Goal: Transaction & Acquisition: Purchase product/service

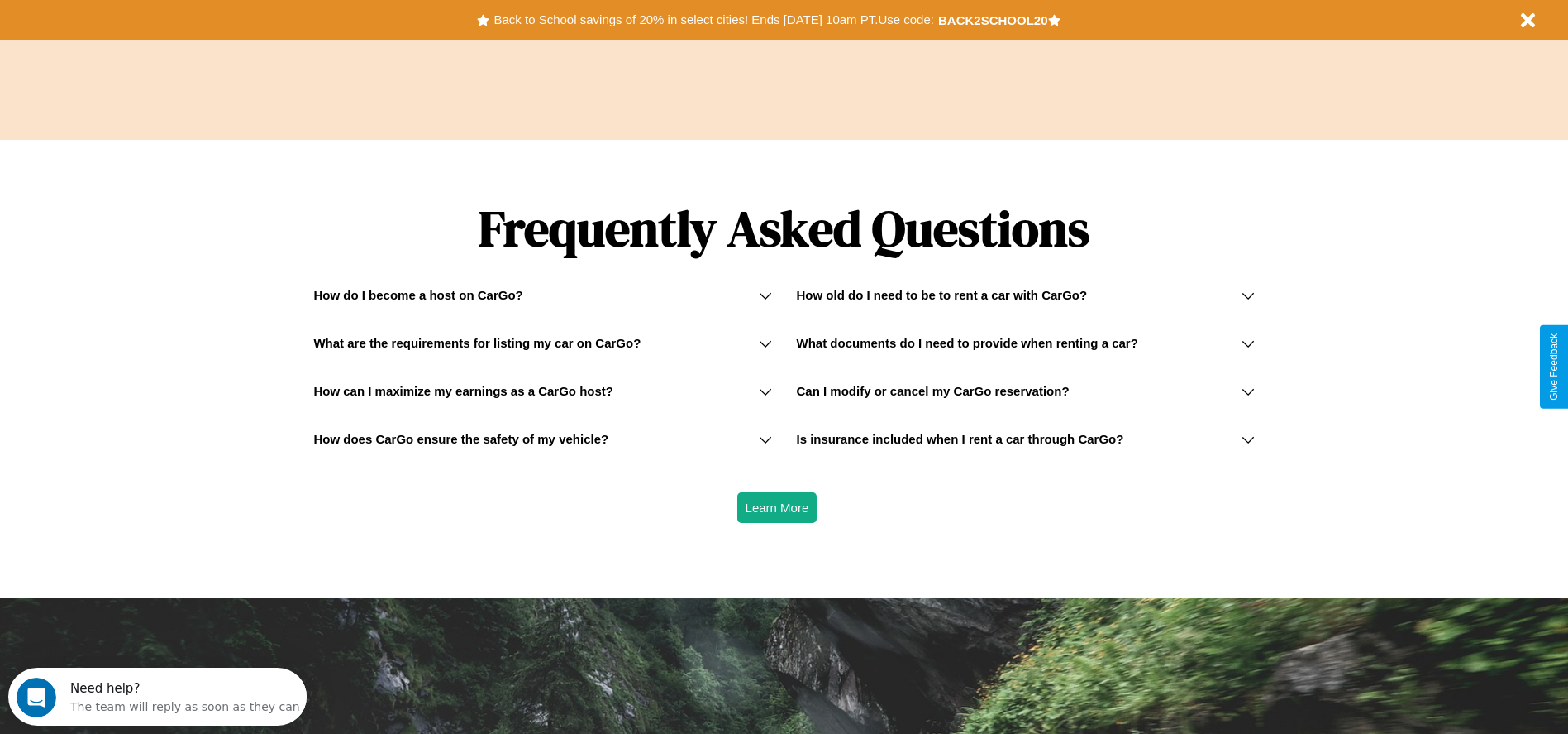
click at [1025, 390] on h3 "Can I modify or cancel my CarGo reservation?" at bounding box center [933, 390] width 273 height 14
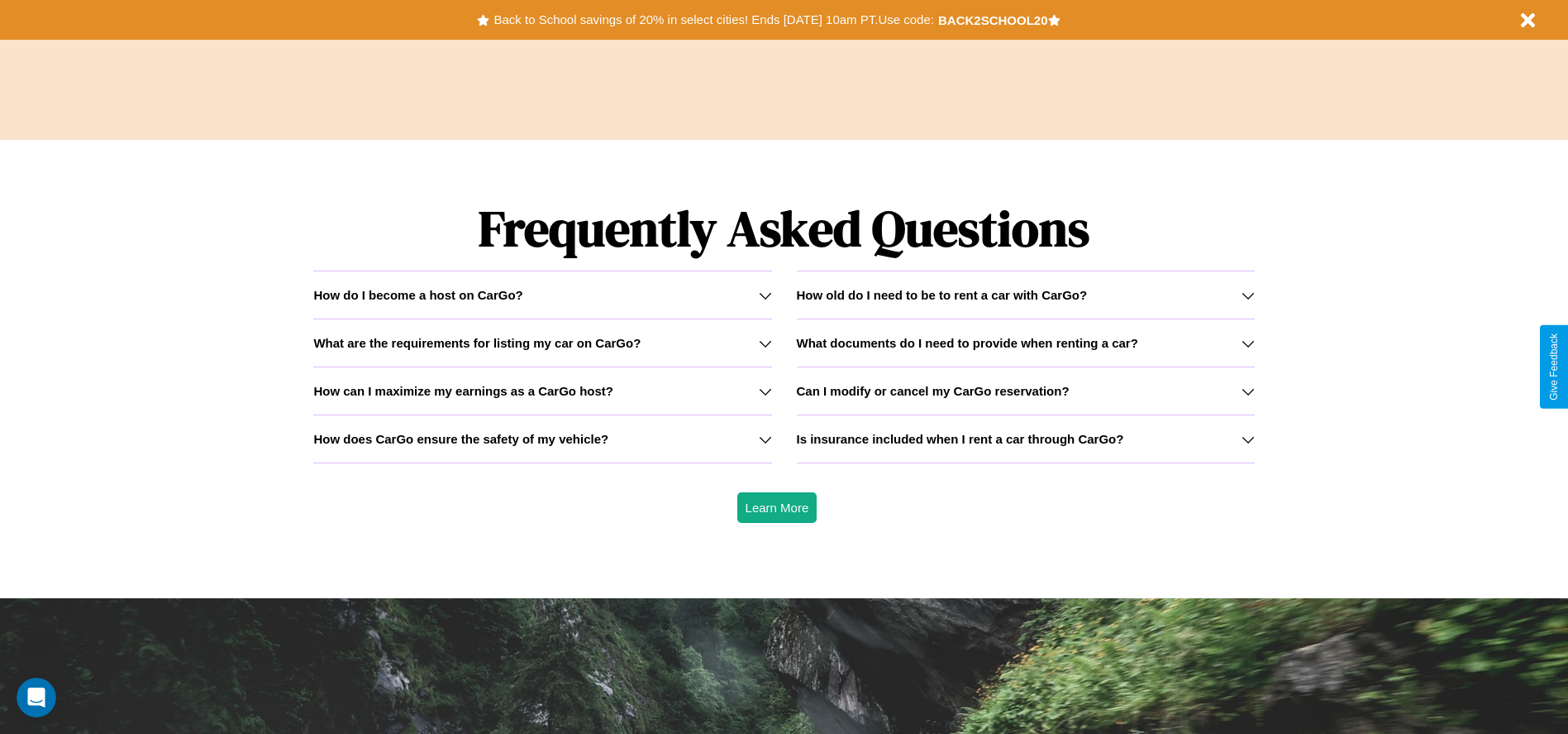
click at [542, 342] on h3 "What are the requirements for listing my car on CarGo?" at bounding box center [477, 342] width 328 height 14
click at [764, 390] on icon at bounding box center [765, 391] width 13 height 13
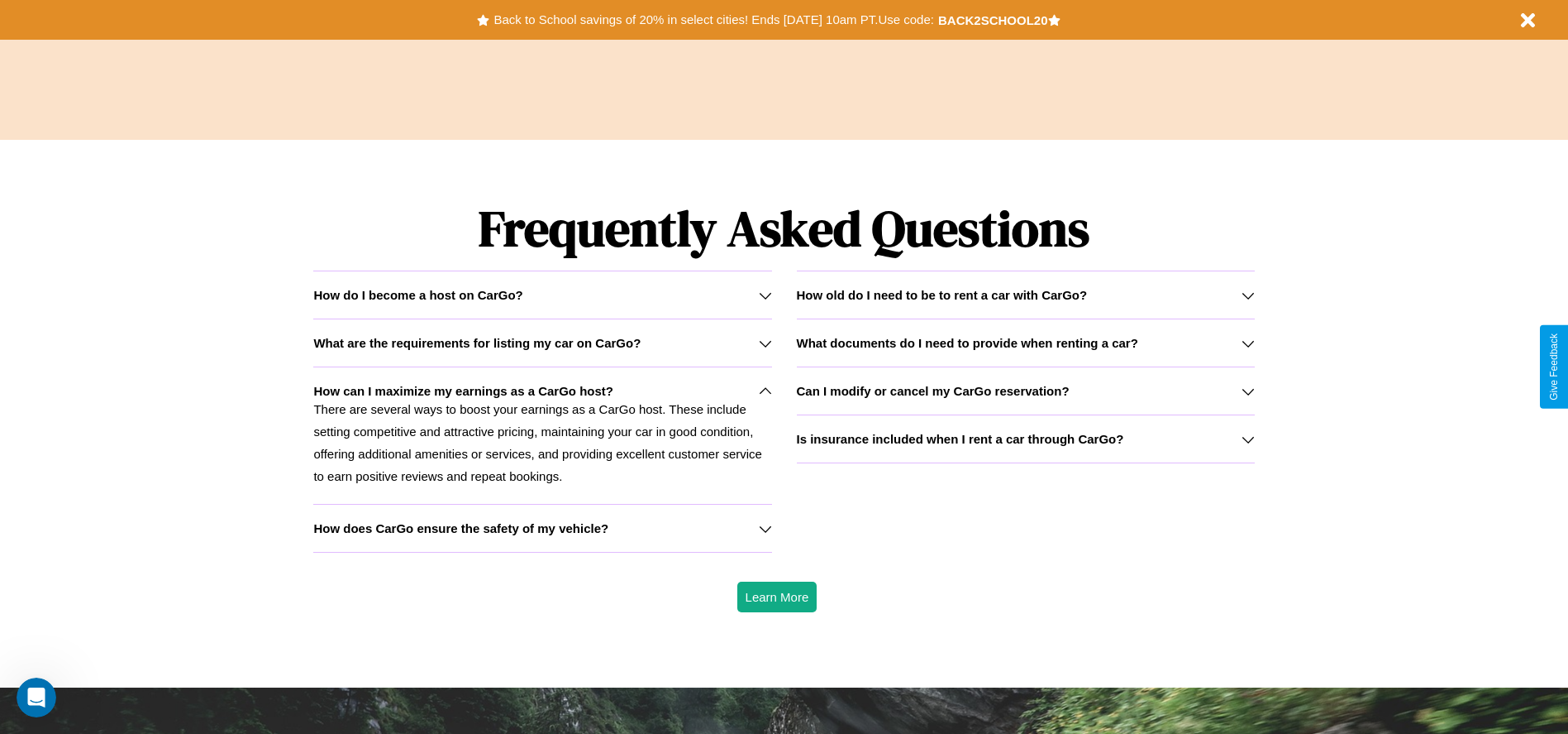
click at [1025, 438] on h3 "Is insurance included when I rent a car through CarGo?" at bounding box center [961, 439] width 328 height 14
click at [764, 294] on icon at bounding box center [765, 295] width 13 height 13
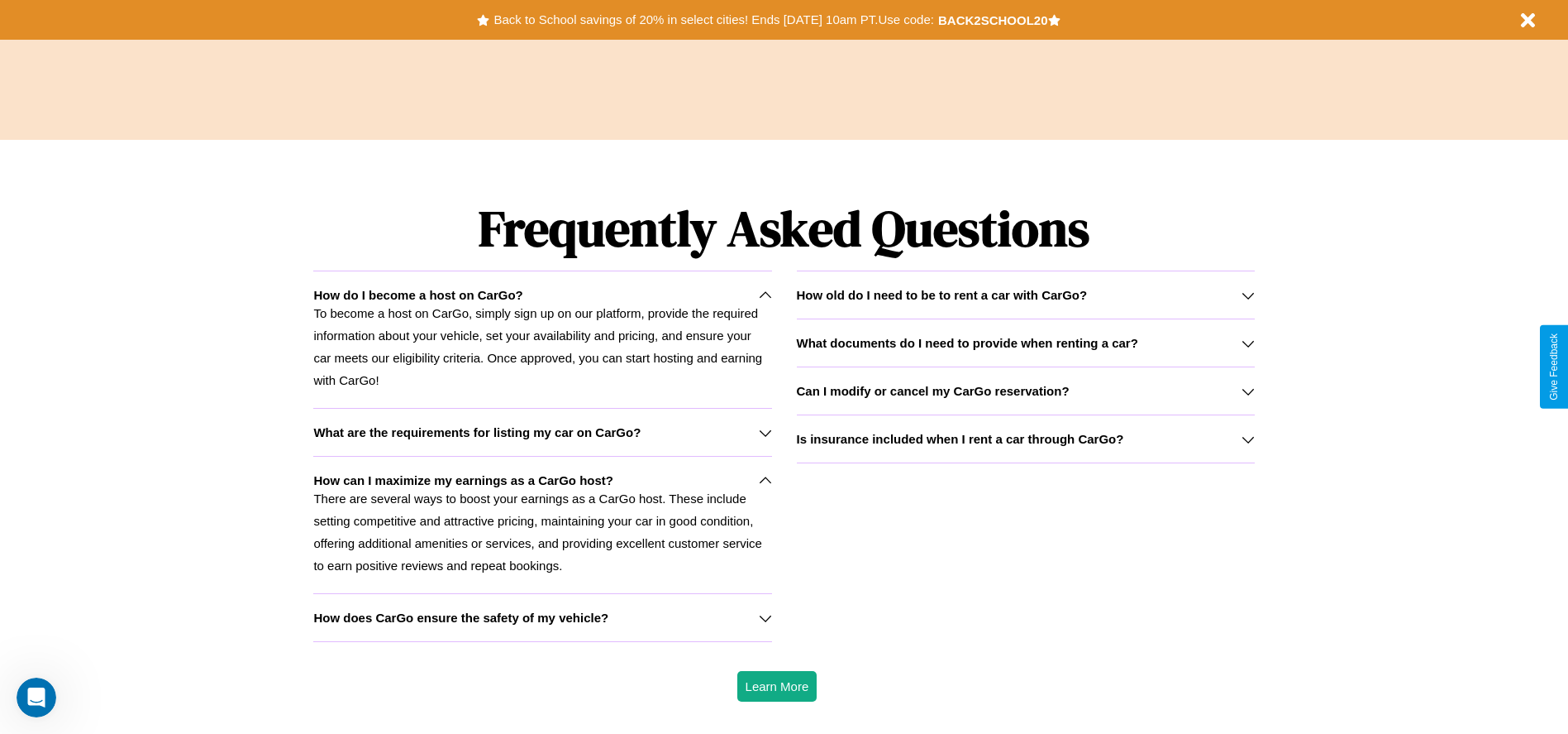
click at [542, 617] on h3 "How does CarGo ensure the safety of my vehicle?" at bounding box center [461, 617] width 295 height 14
click at [542, 339] on p "To become a host on CarGo, simply sign up on our platform, provide the required…" at bounding box center [542, 346] width 458 height 89
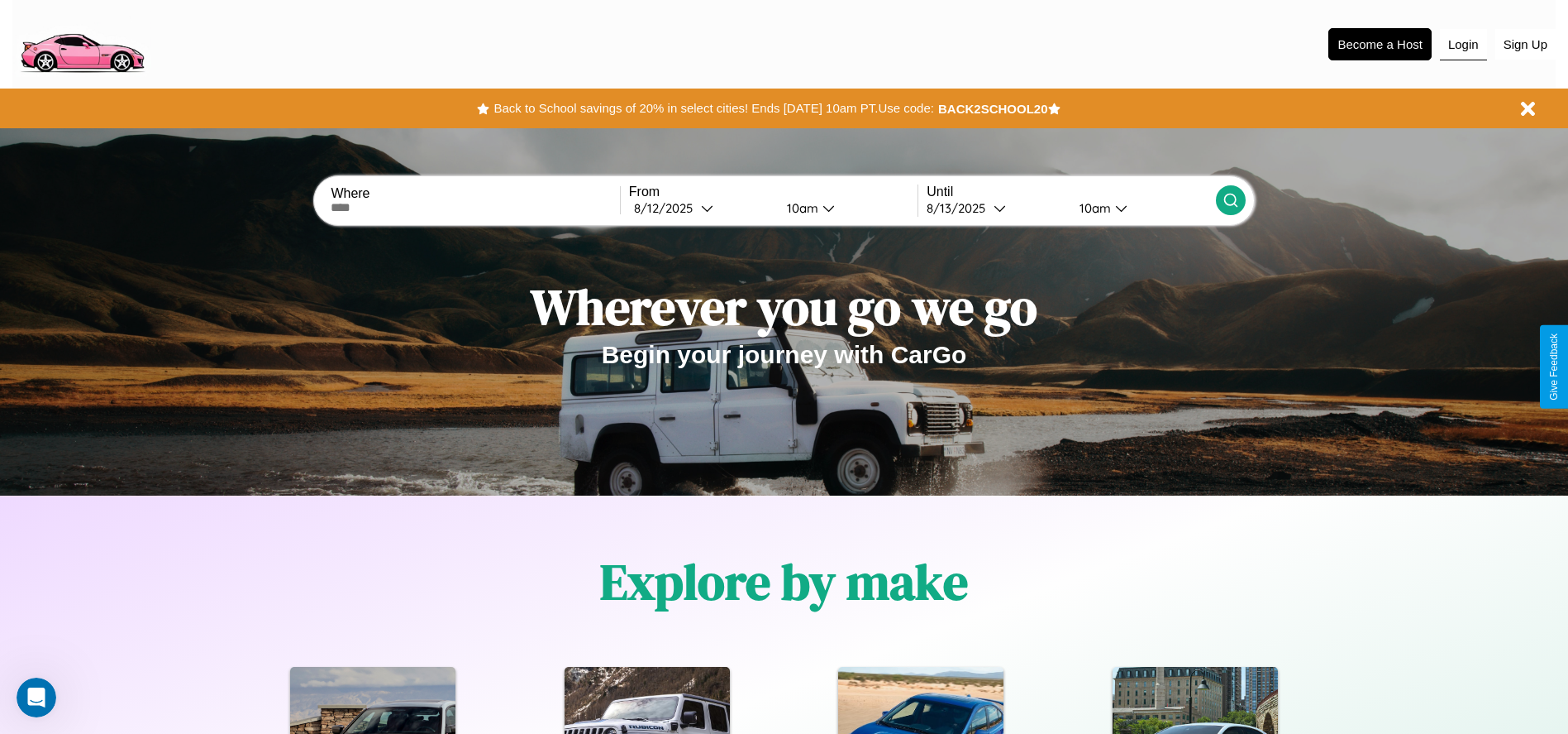
click at [1464, 44] on button "Login" at bounding box center [1464, 44] width 47 height 32
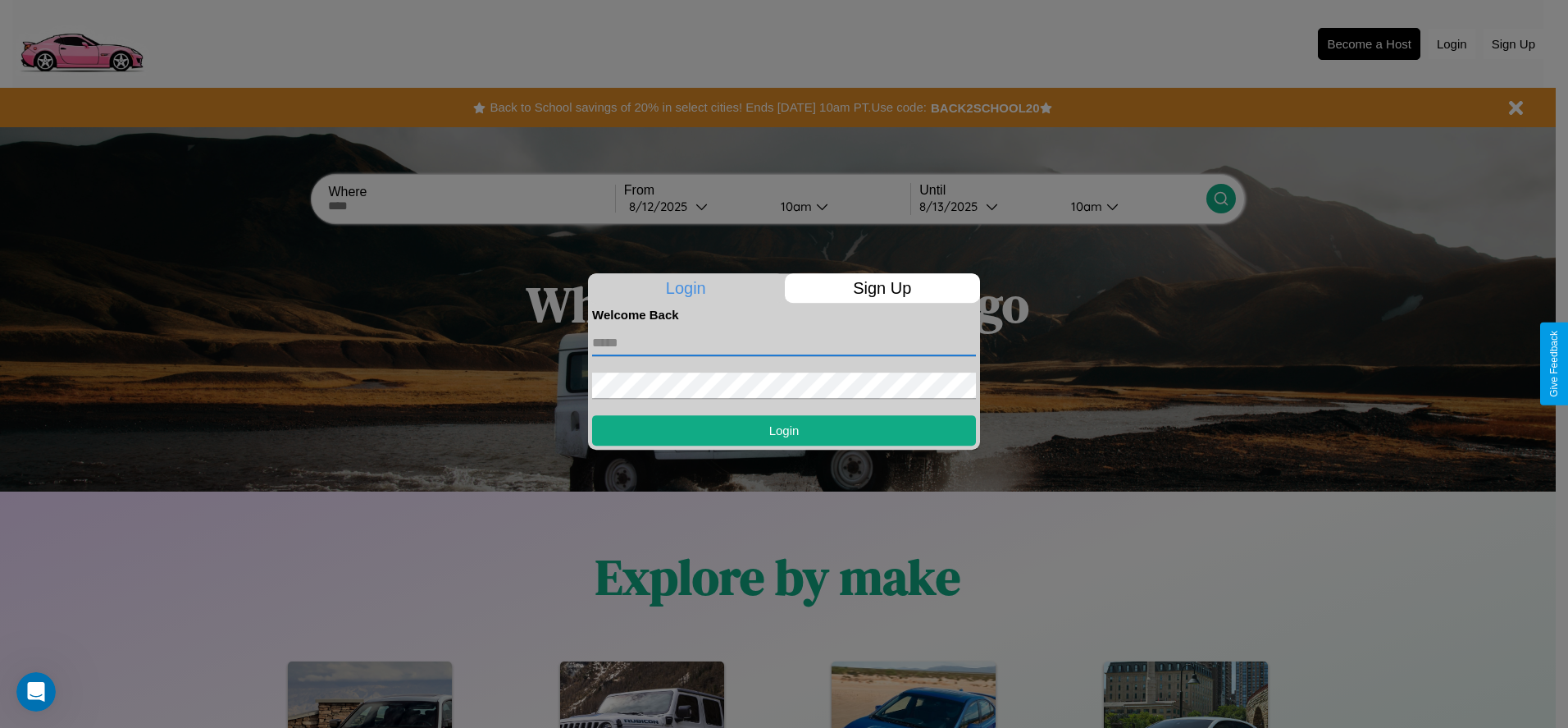
click at [784, 342] on input "text" at bounding box center [784, 343] width 384 height 27
type input "**********"
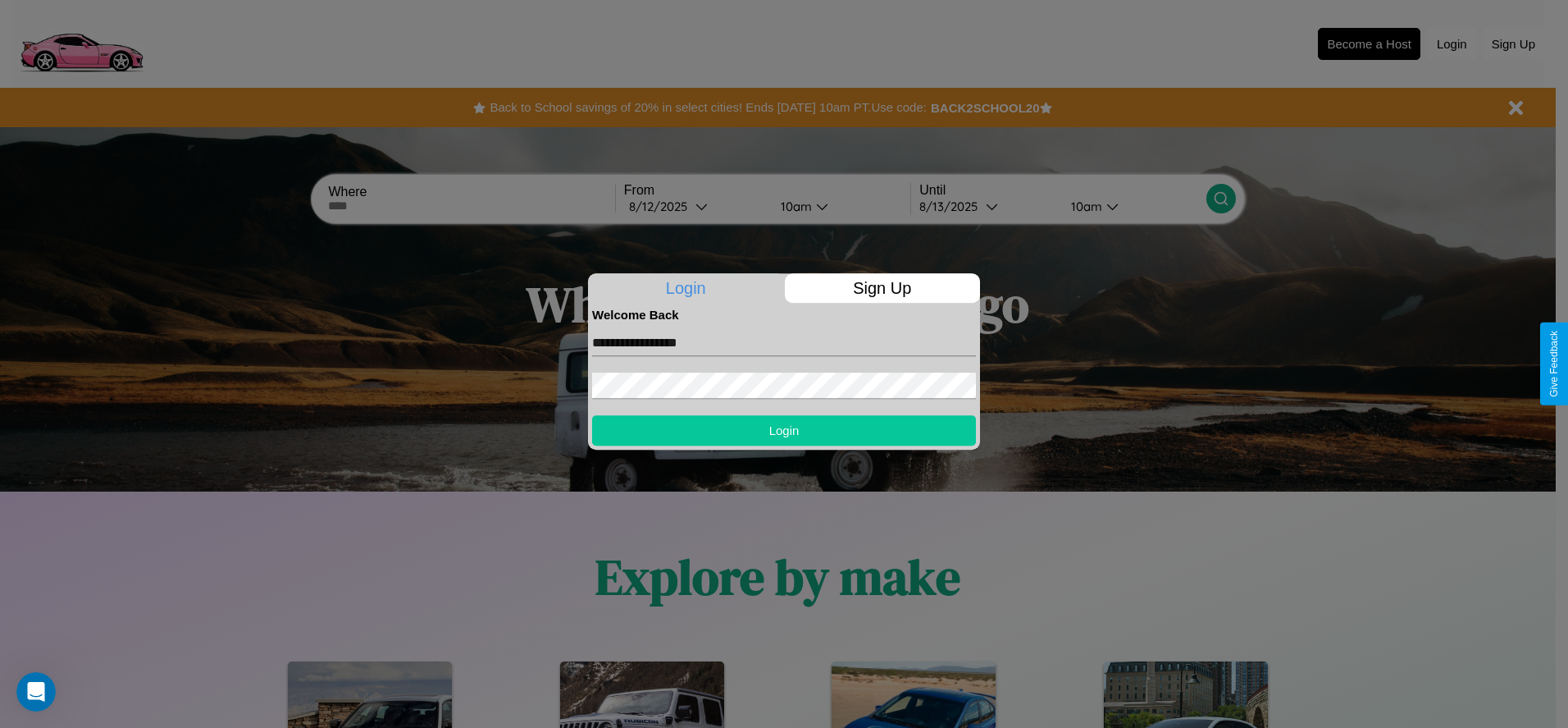
click at [784, 430] on button "Login" at bounding box center [784, 431] width 384 height 30
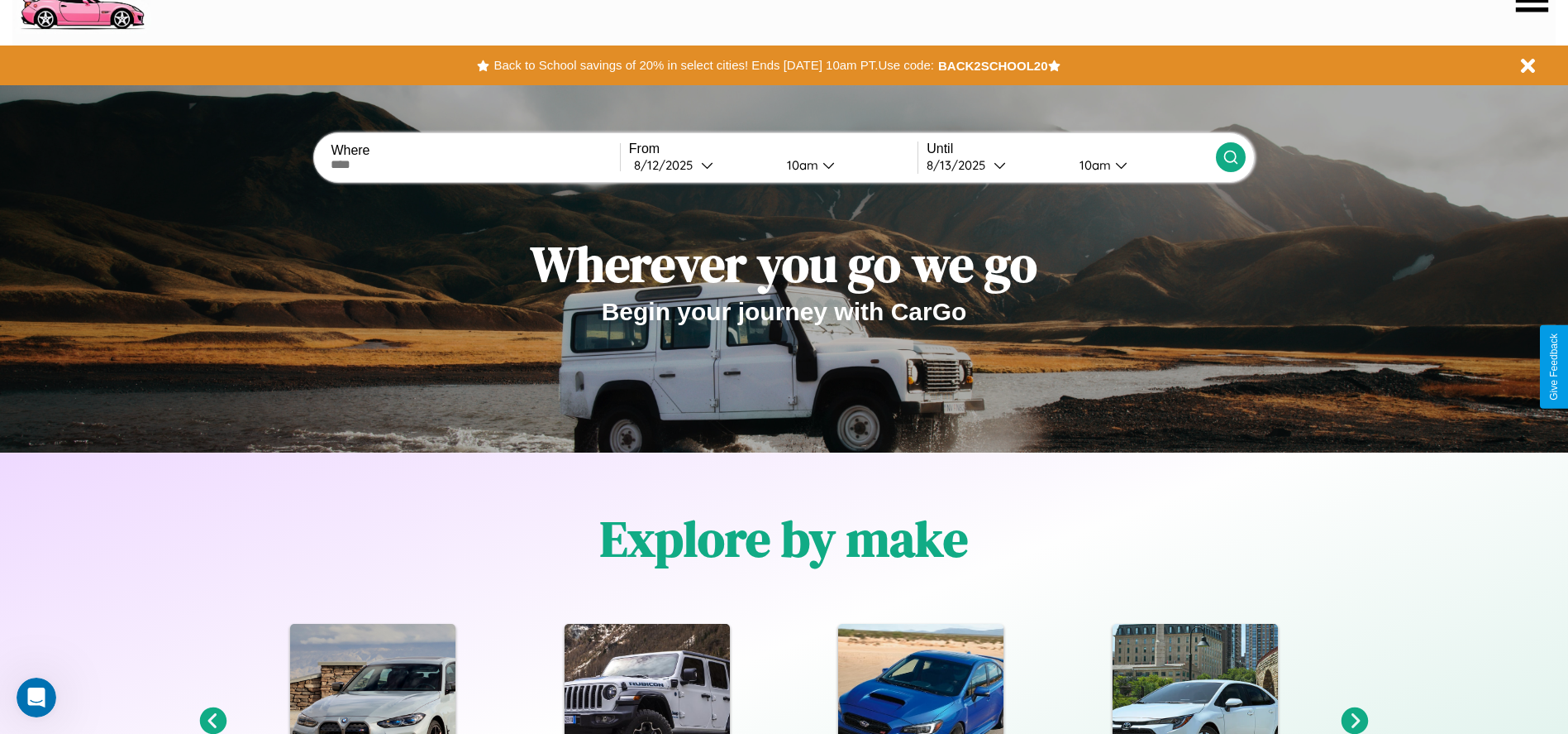
scroll to position [343, 0]
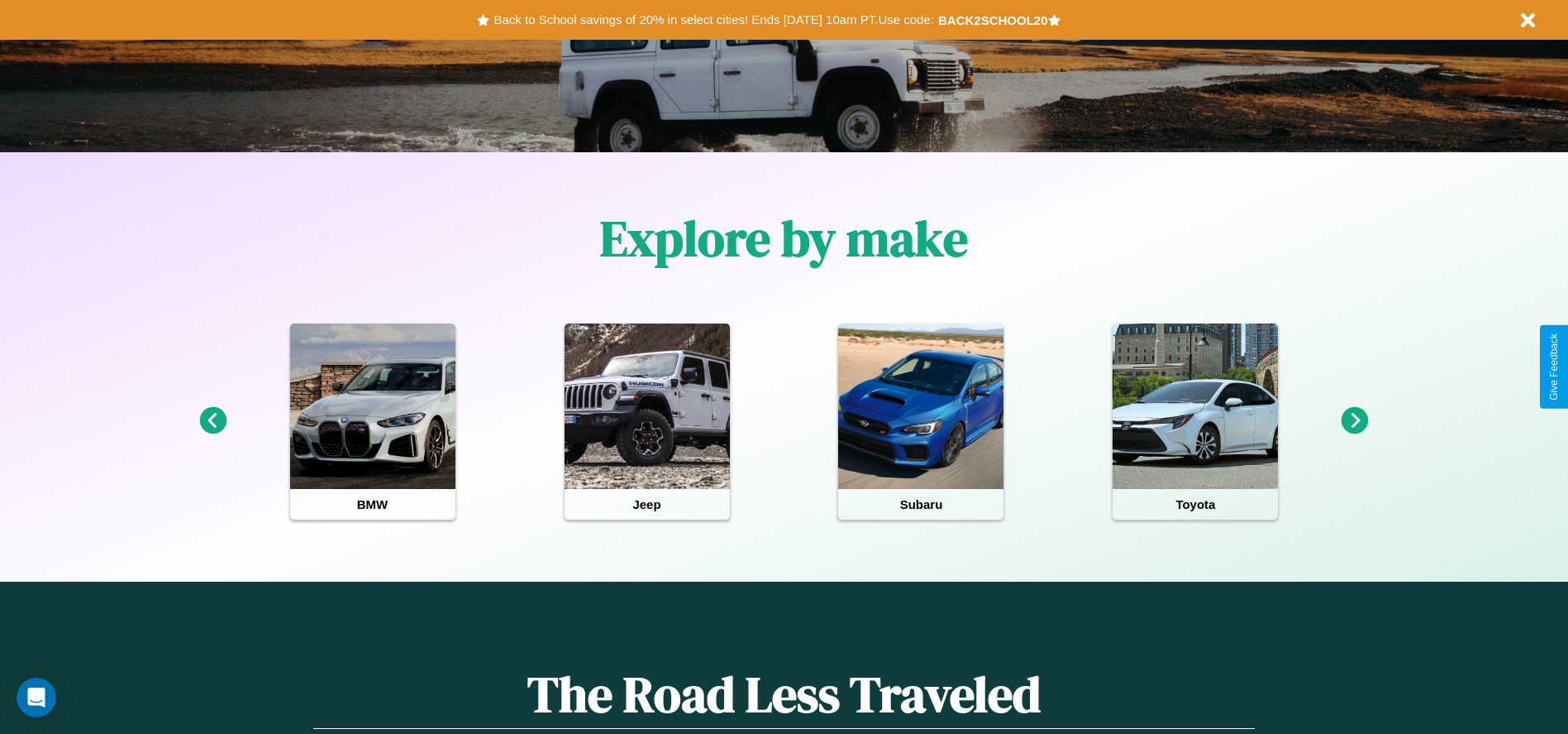
click at [1355, 421] on icon at bounding box center [1355, 421] width 27 height 27
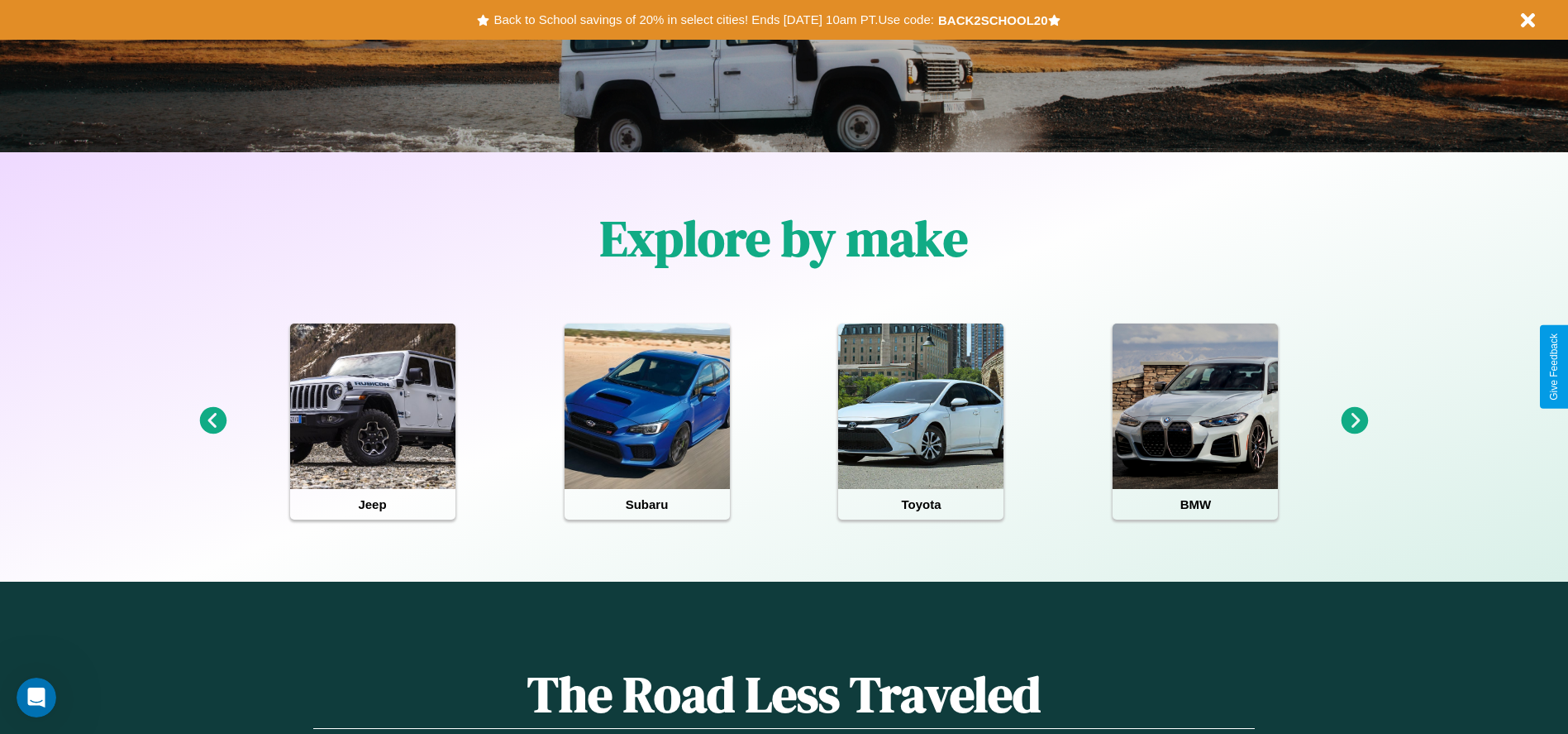
click at [213, 421] on icon at bounding box center [213, 421] width 27 height 27
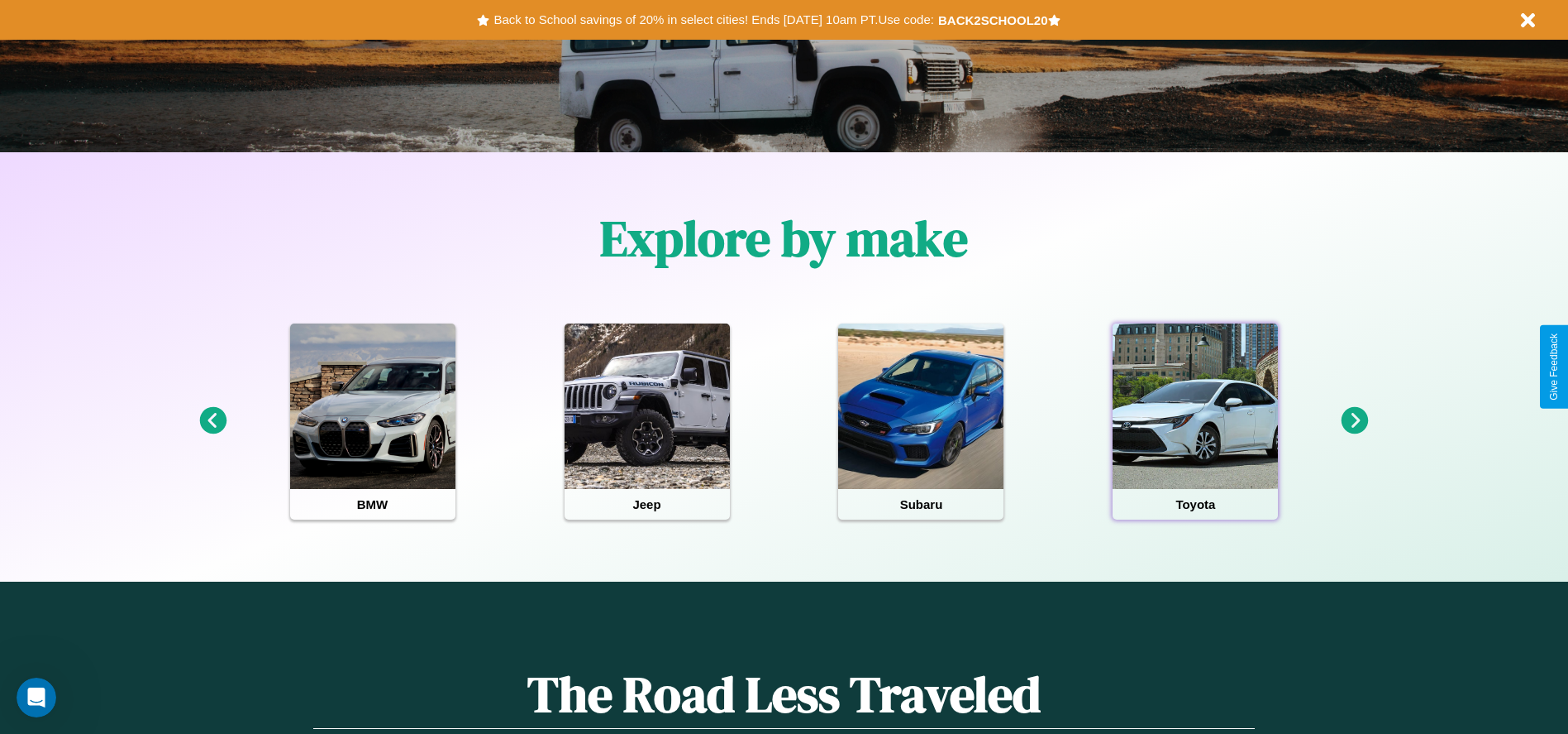
click at [1195, 421] on div at bounding box center [1195, 405] width 166 height 166
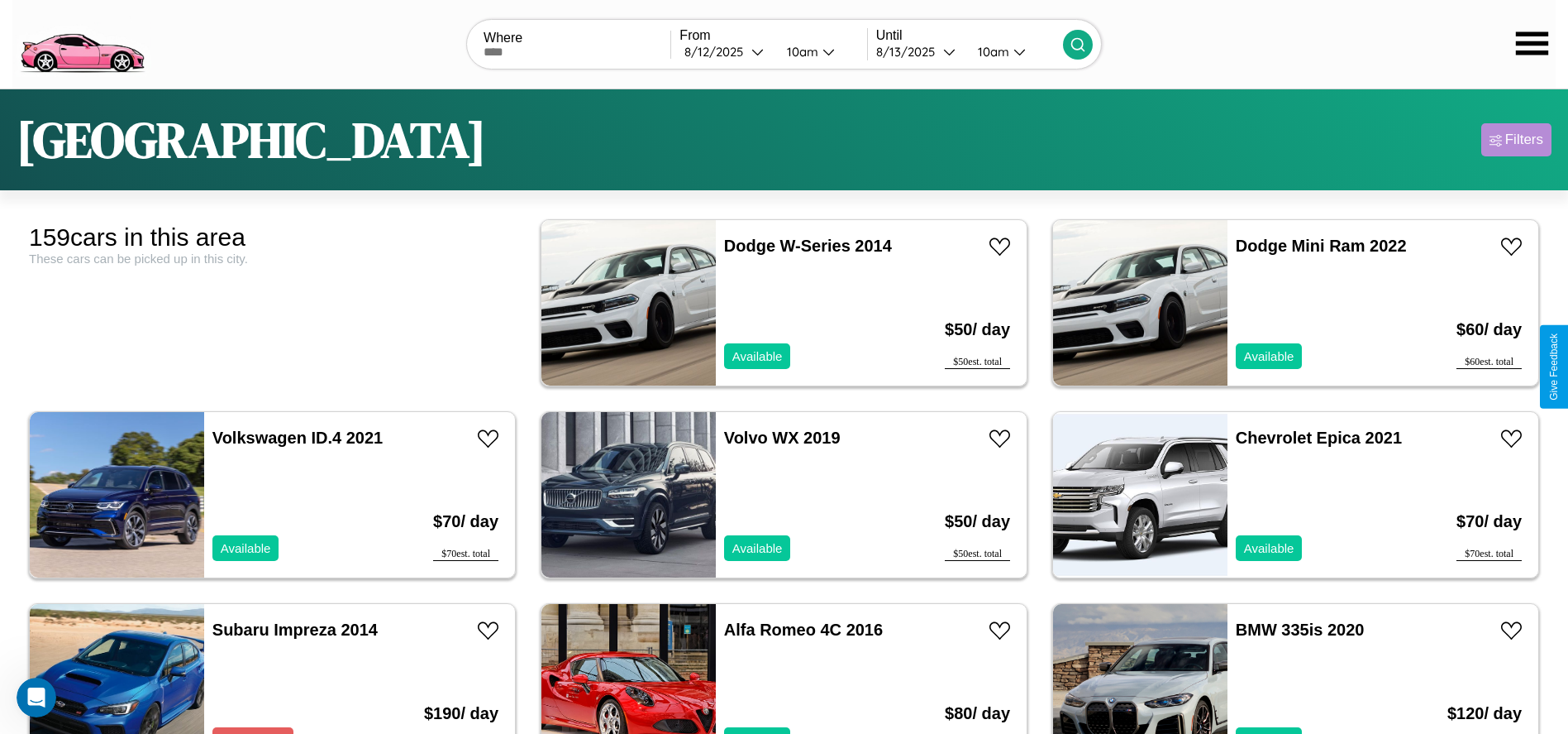
click at [1516, 140] on div "Filters" at bounding box center [1525, 139] width 38 height 16
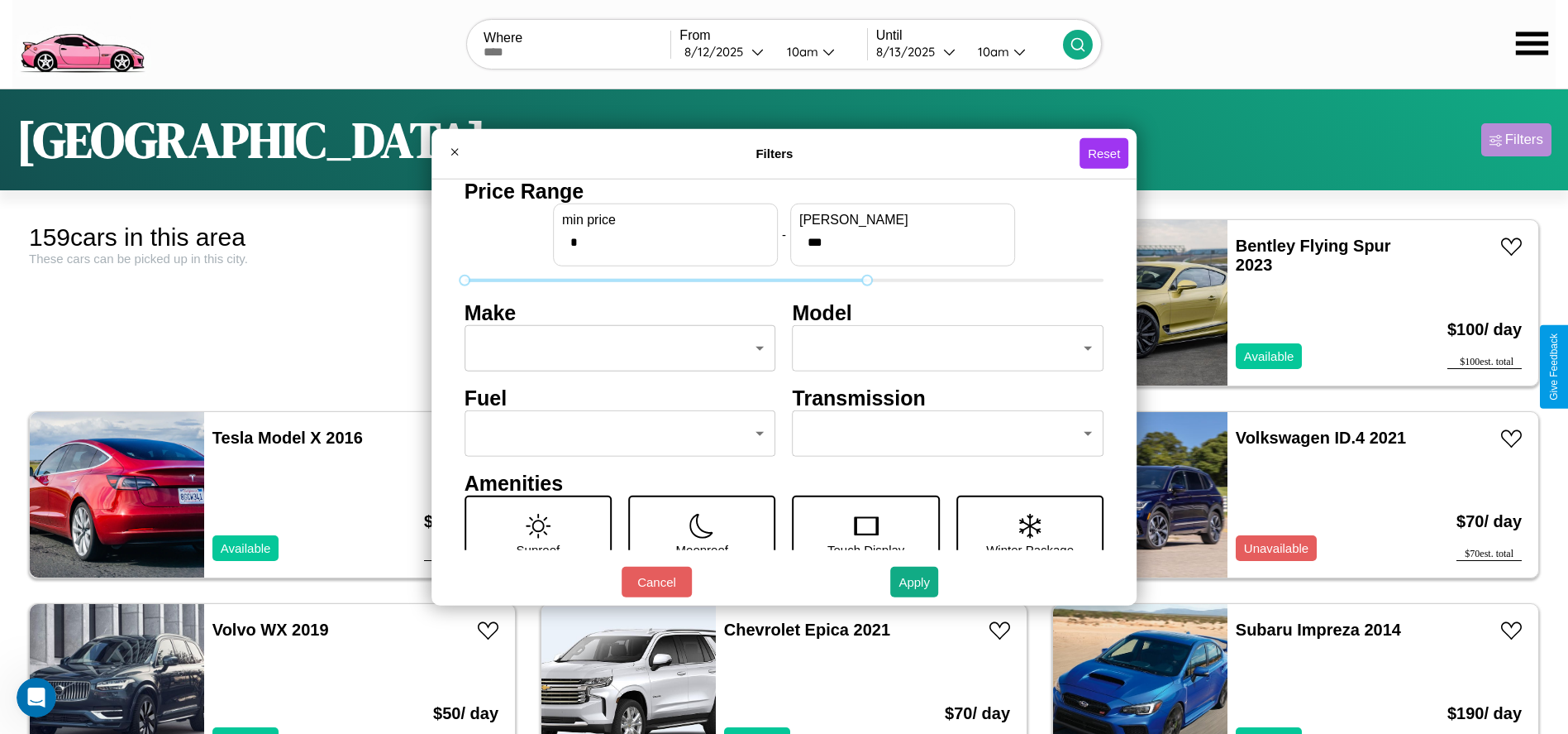
type input "***"
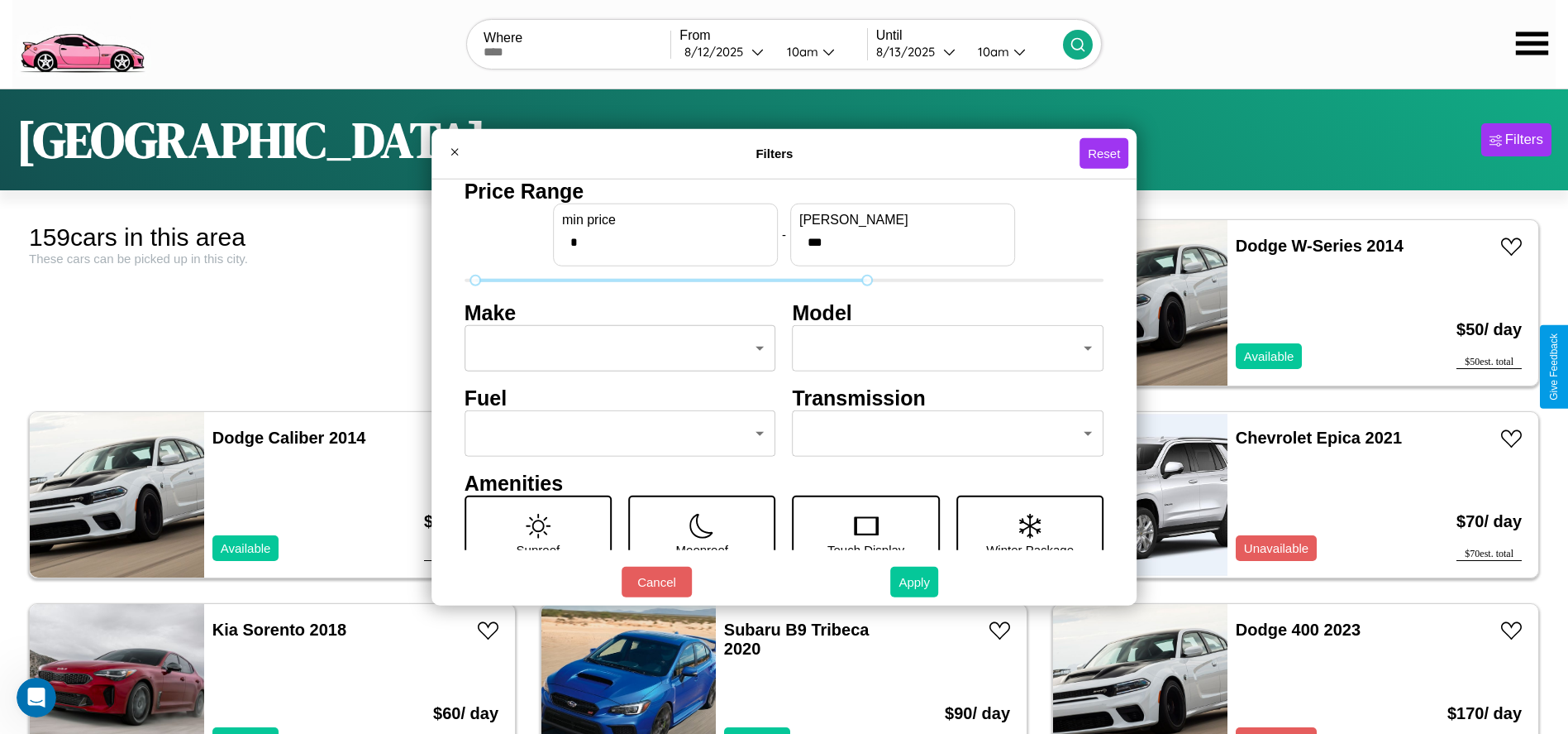
type input "*"
click at [915, 582] on button "Apply" at bounding box center [915, 582] width 48 height 31
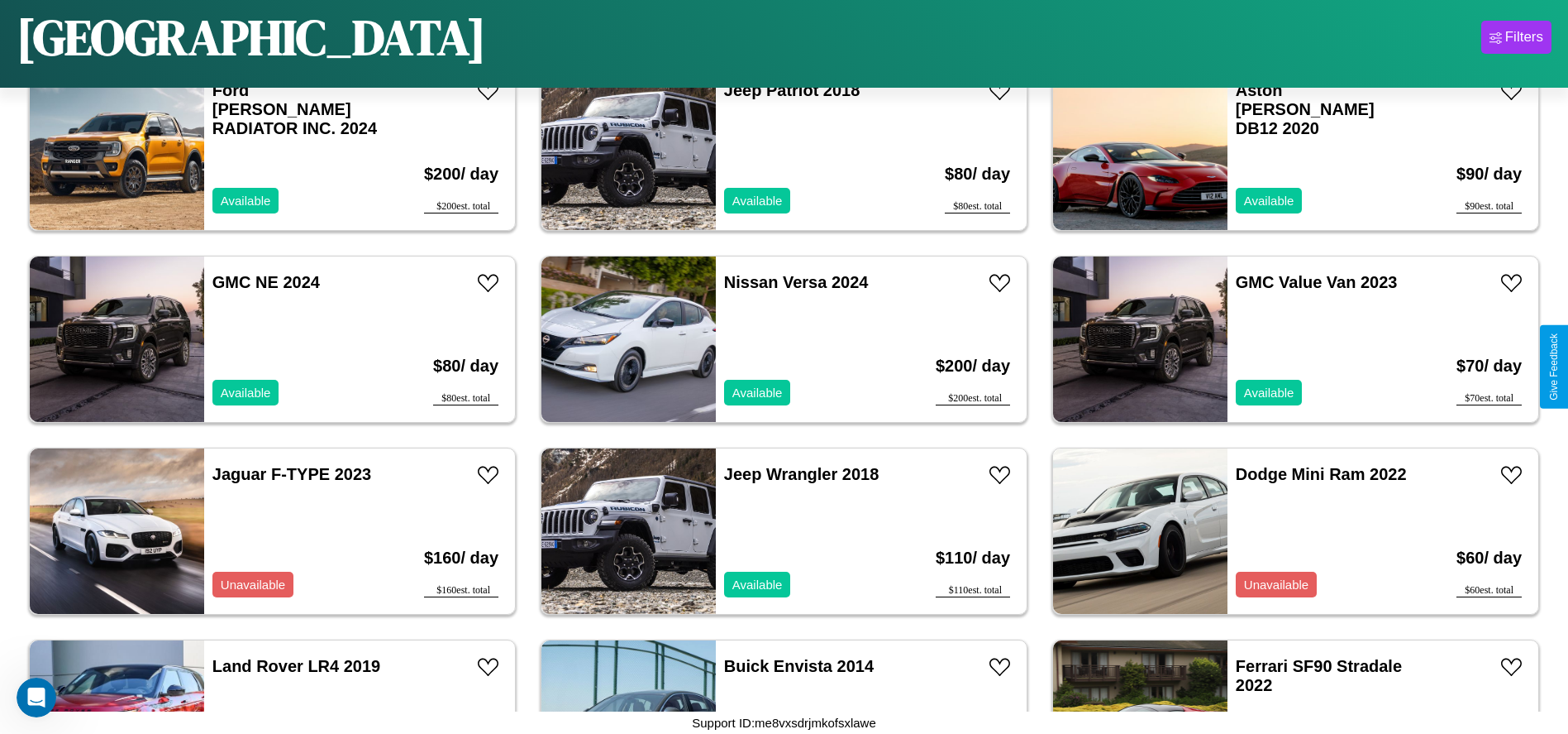
scroll to position [4406, 0]
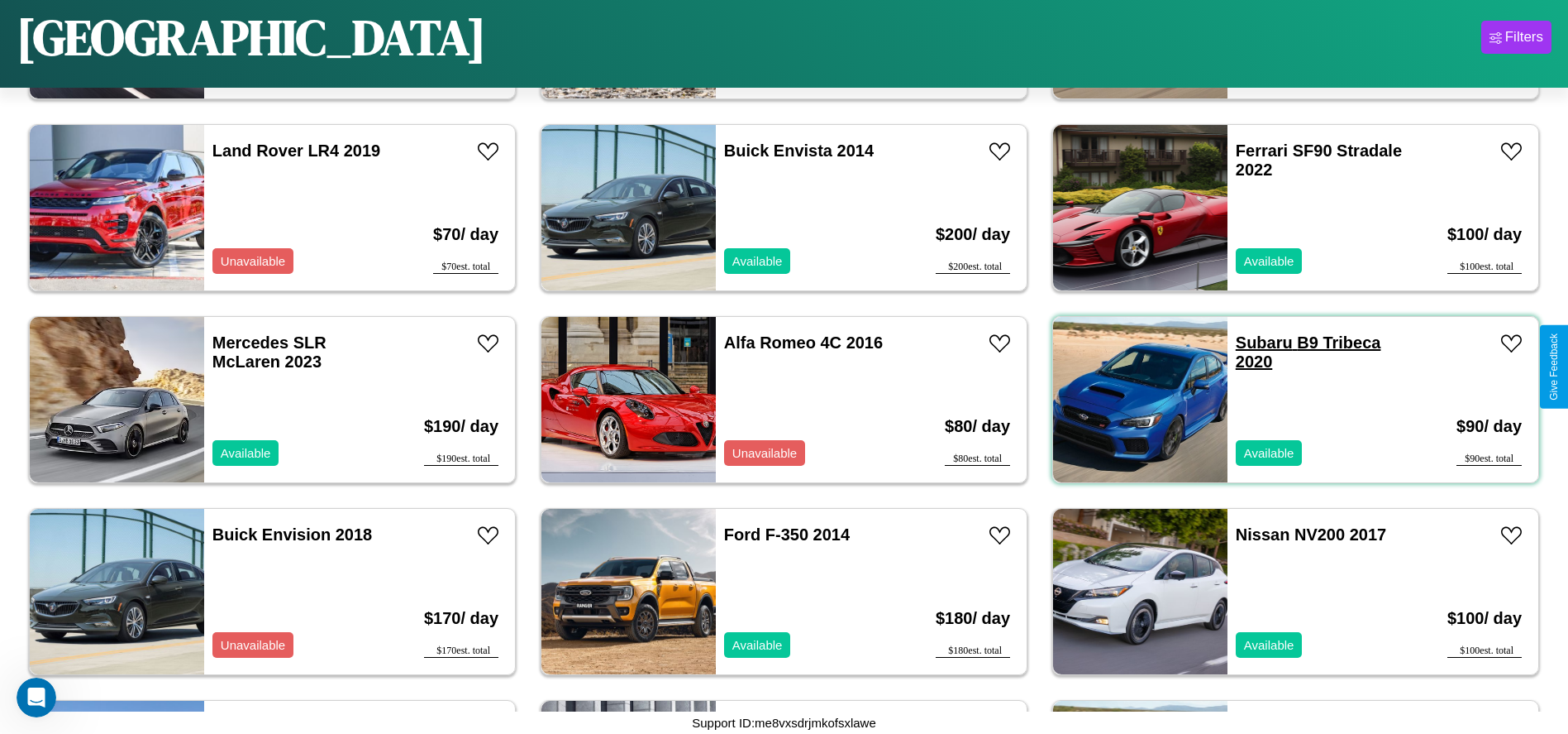
click at [1254, 342] on link "Subaru B9 Tribeca 2020" at bounding box center [1308, 352] width 146 height 37
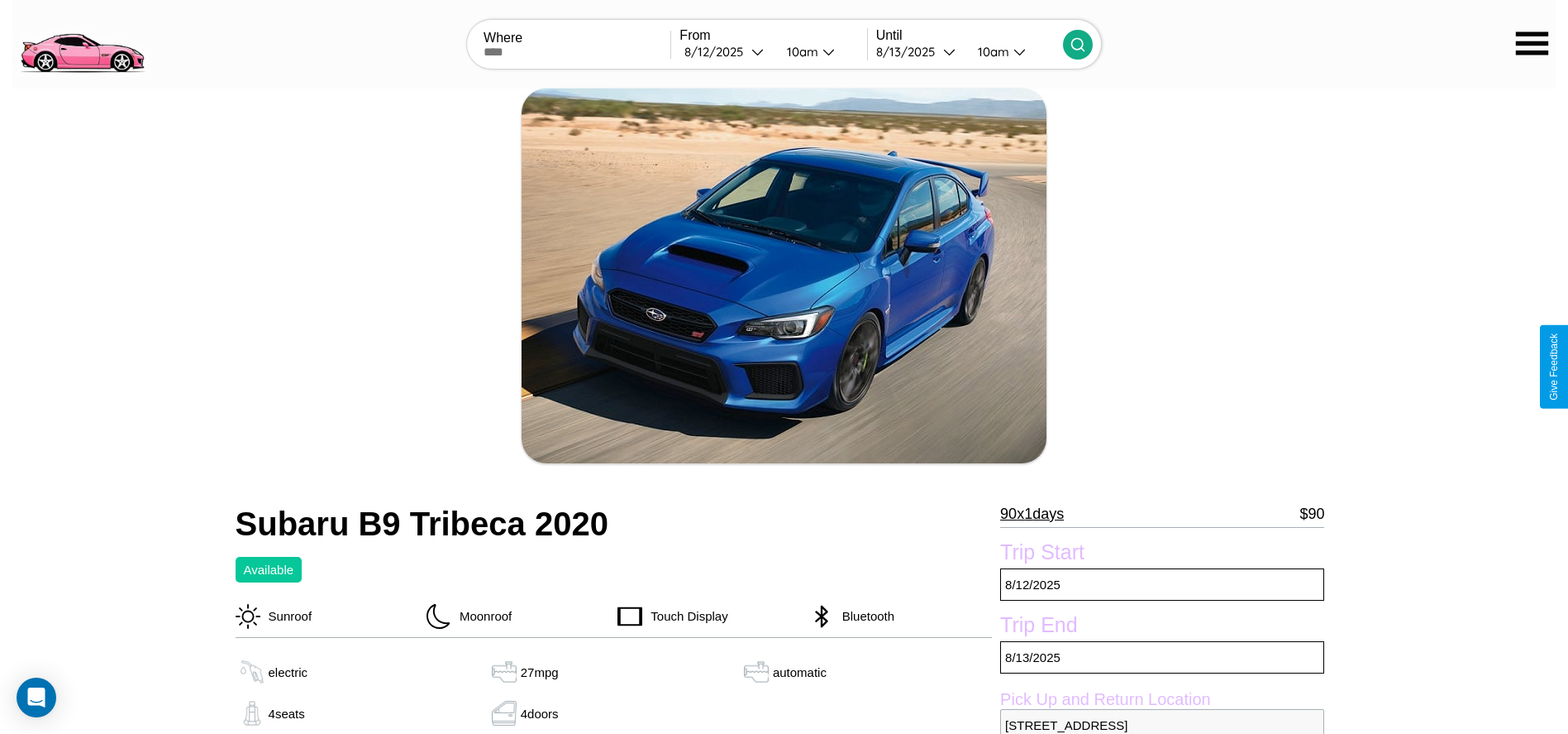
scroll to position [639, 0]
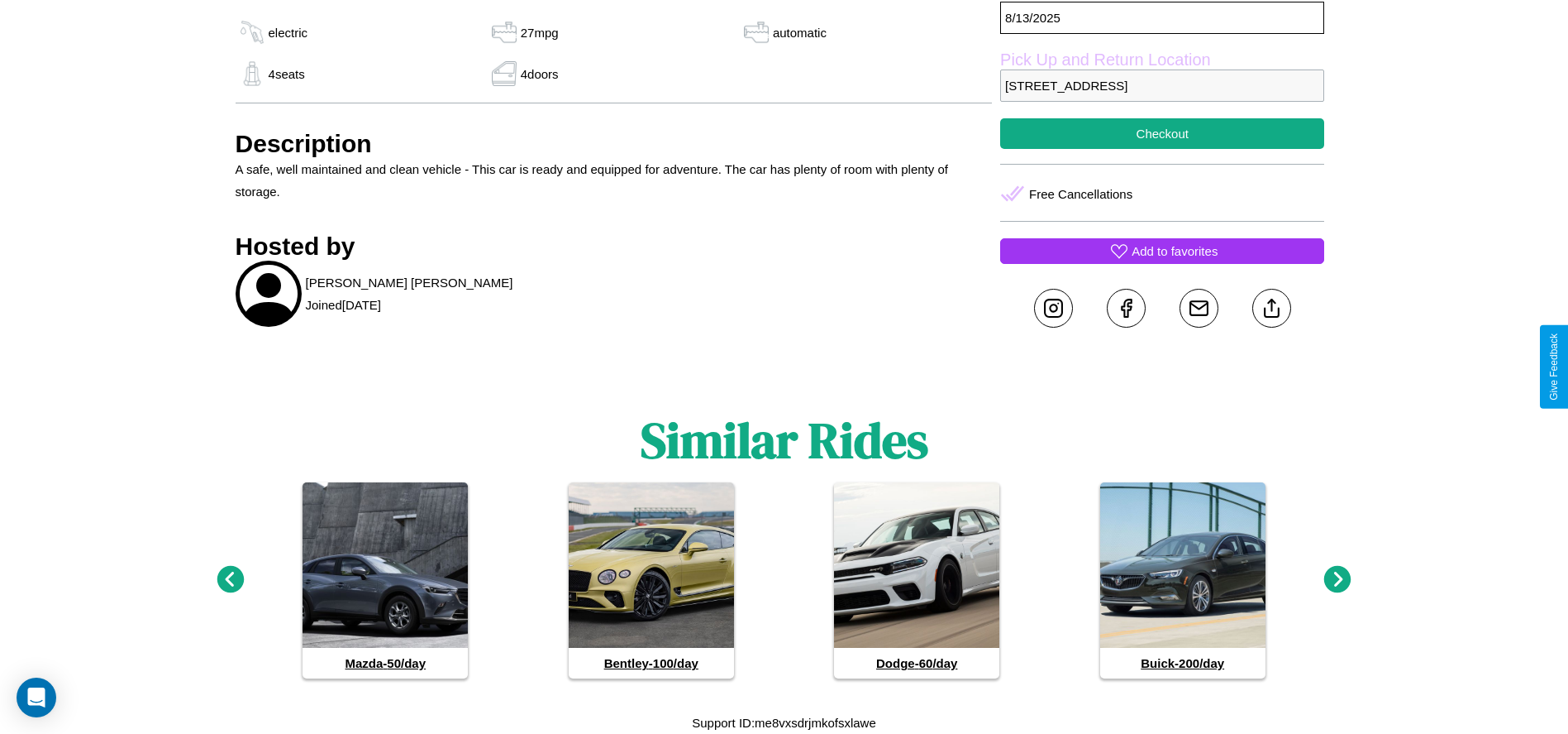
click at [1163, 251] on p "Add to favorites" at bounding box center [1175, 250] width 86 height 22
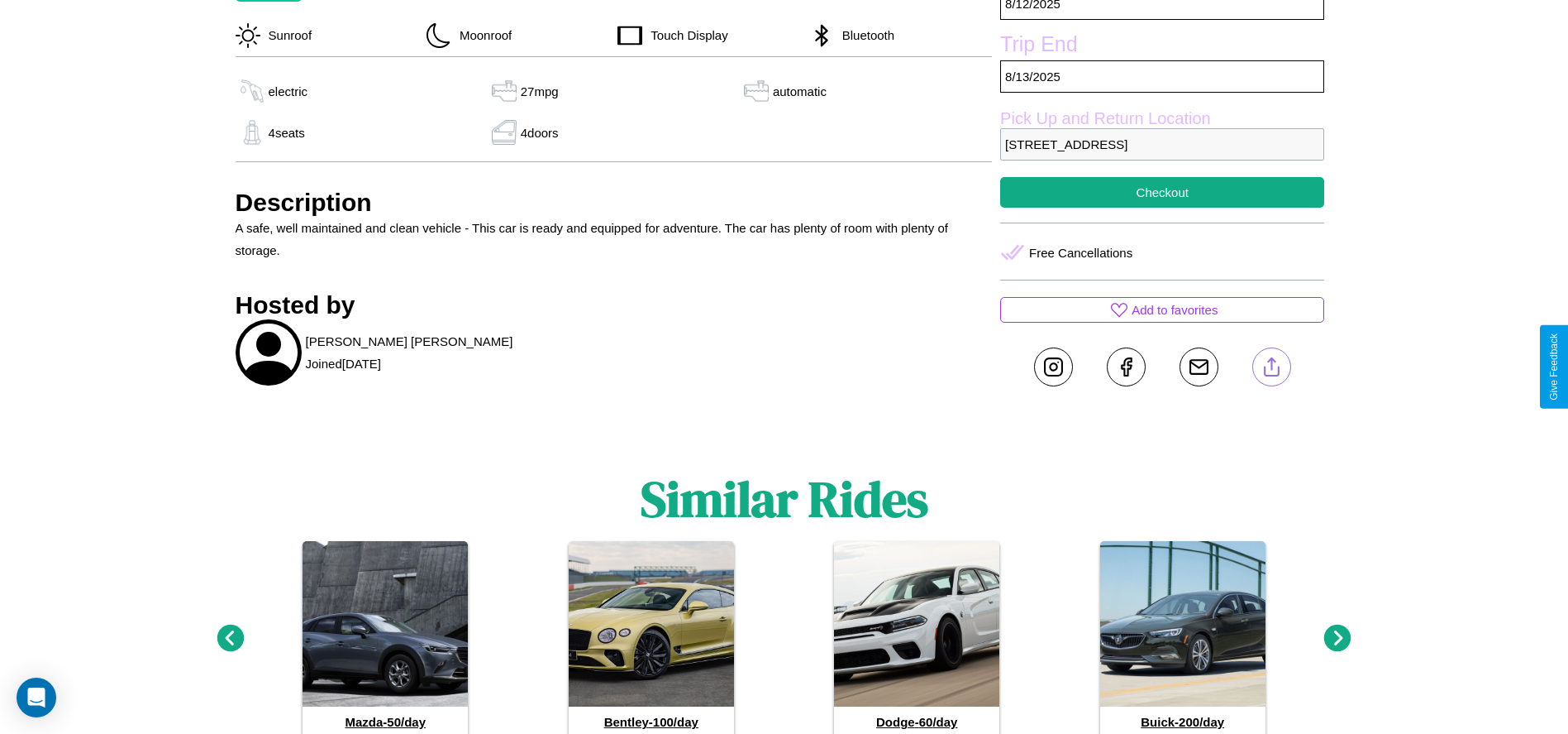
click at [1271, 366] on line at bounding box center [1271, 364] width 0 height 11
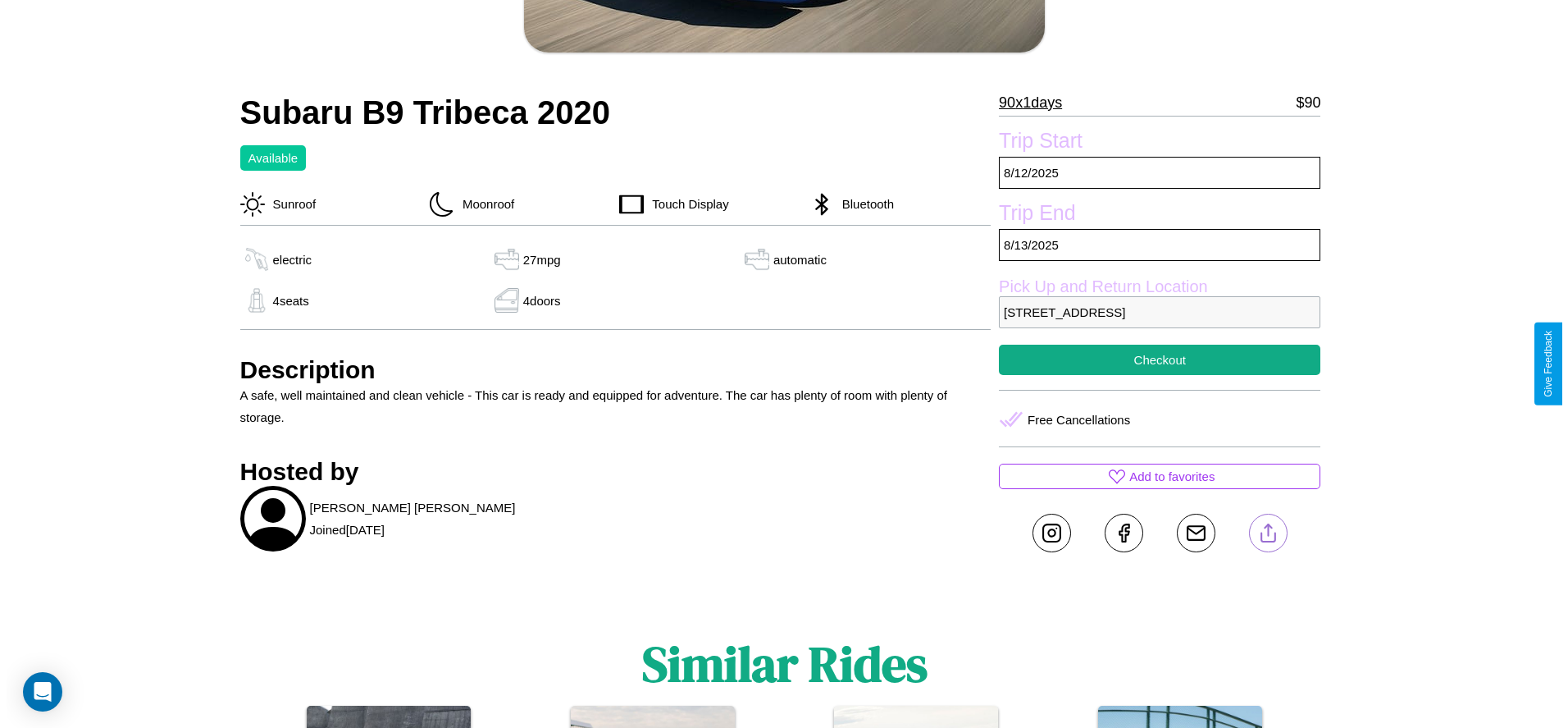
scroll to position [403, 0]
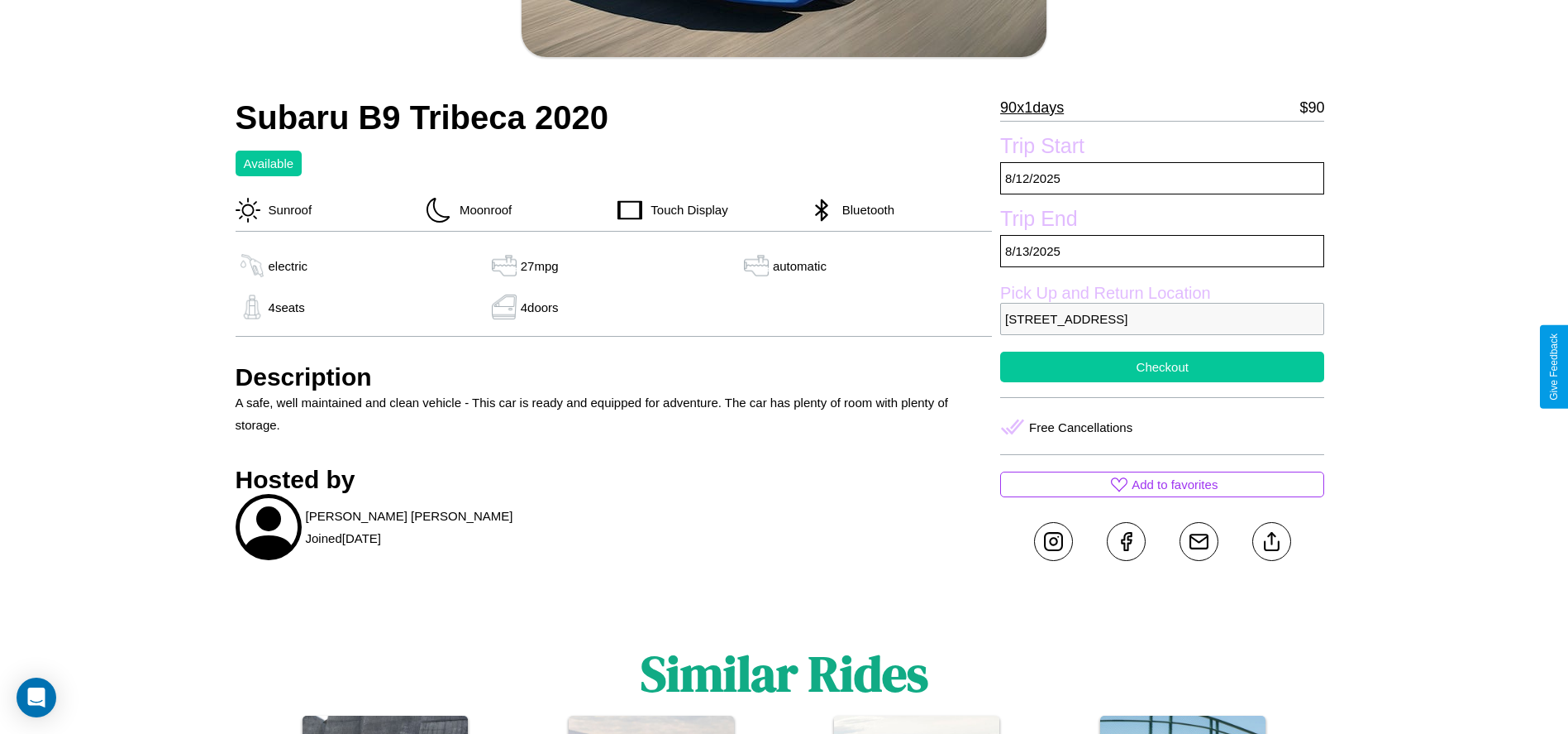
click at [1163, 366] on button "Checkout" at bounding box center [1162, 367] width 324 height 31
